Goal: Information Seeking & Learning: Learn about a topic

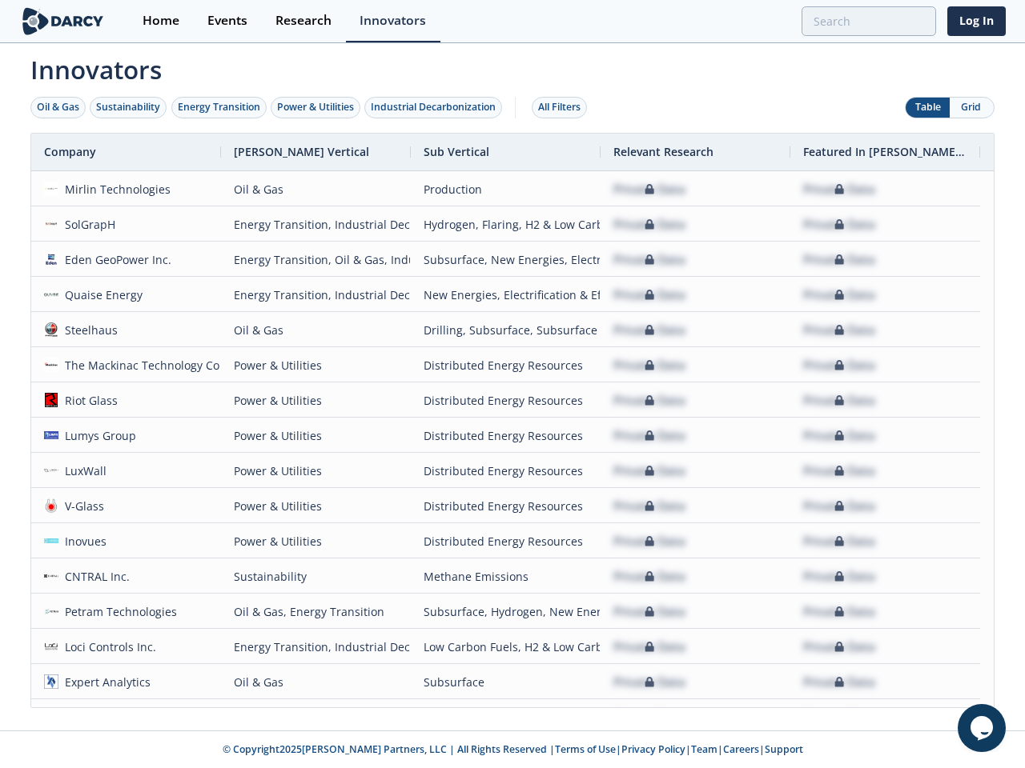
click at [58, 107] on div "Oil & Gas" at bounding box center [58, 107] width 42 height 14
click at [129, 107] on div "Sustainability" at bounding box center [128, 107] width 64 height 14
click at [219, 107] on div "Energy Transition" at bounding box center [219, 107] width 82 height 14
click at [317, 107] on div "Power & Utilities" at bounding box center [315, 107] width 77 height 14
click at [436, 107] on div "Industrial Decarbonization" at bounding box center [433, 107] width 125 height 14
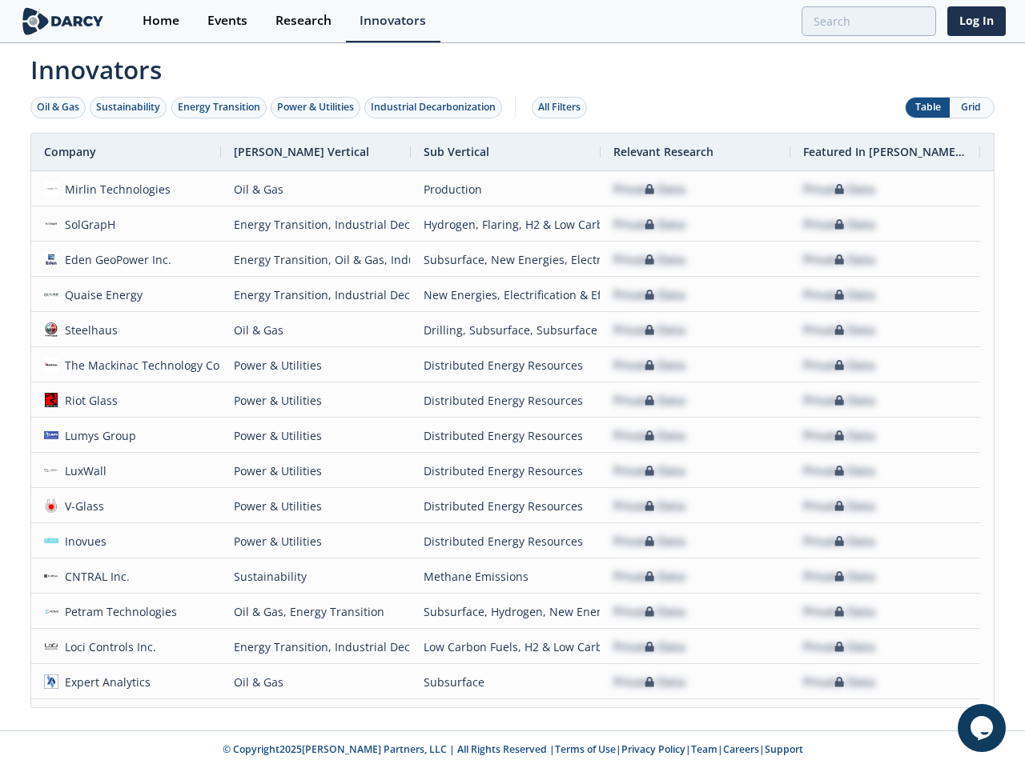
click at [564, 107] on div "All Filters" at bounding box center [559, 107] width 42 height 14
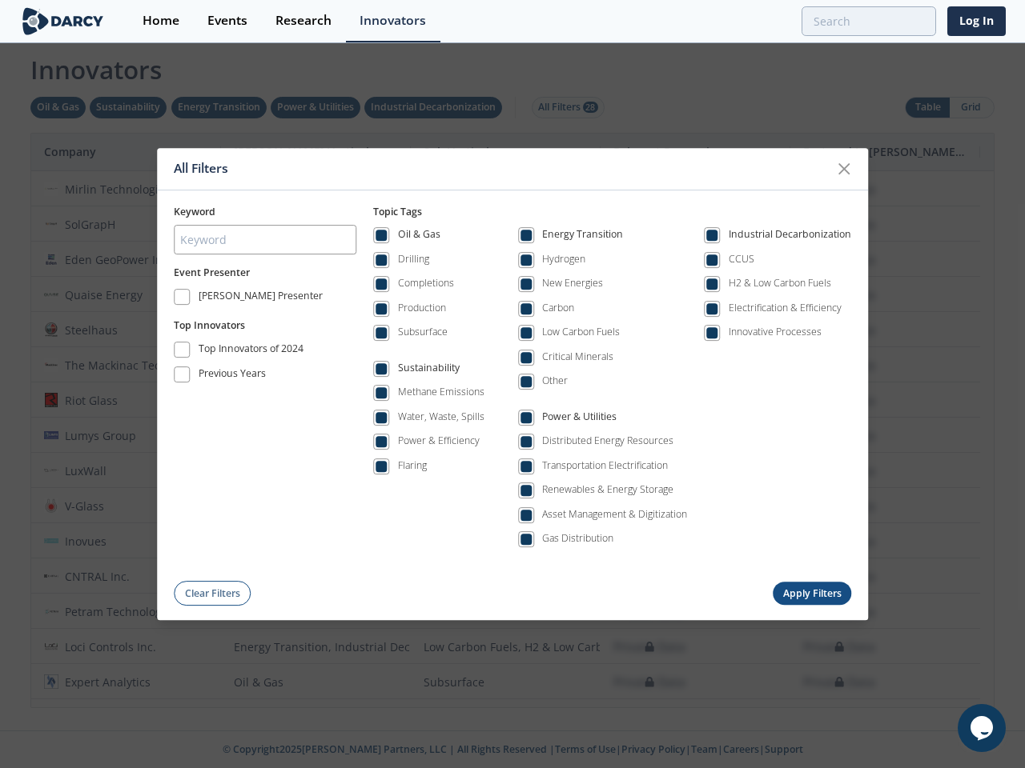
click at [512, 420] on div "Oil & Gas Drilling Completions Production Subsurface Sustainability Methane Emi…" at bounding box center [612, 392] width 478 height 346
